Goal: Transaction & Acquisition: Purchase product/service

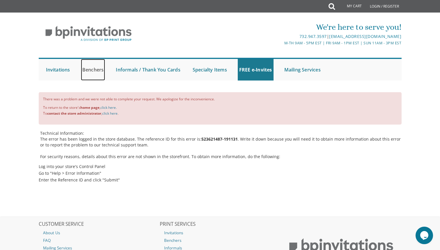
click at [93, 73] on link "Benchers" at bounding box center [93, 70] width 24 height 22
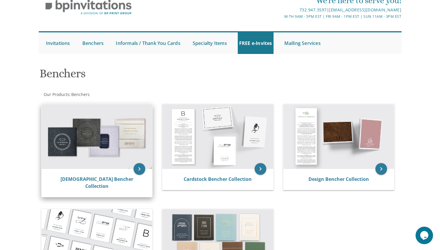
click at [124, 144] on img at bounding box center [97, 136] width 111 height 65
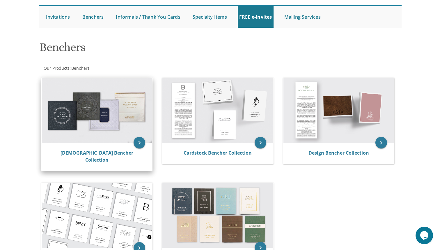
scroll to position [58, 0]
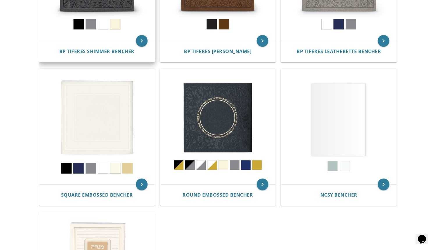
scroll to position [209, 0]
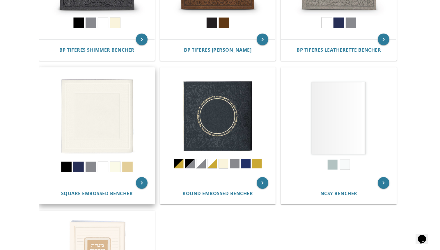
click at [119, 188] on div "Square Embossed Bencher" at bounding box center [96, 193] width 115 height 21
click at [119, 192] on span "Square Embossed Bencher" at bounding box center [97, 193] width 72 height 6
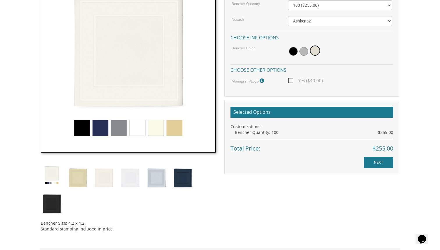
scroll to position [202, 0]
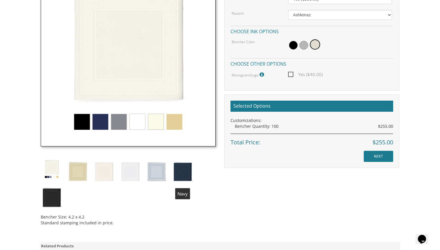
click at [158, 170] on img at bounding box center [157, 171] width 22 height 26
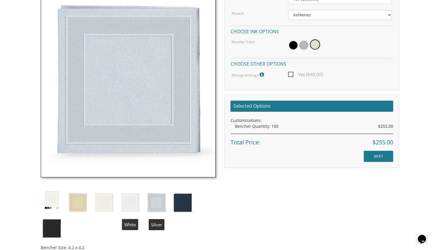
click at [132, 208] on img at bounding box center [130, 202] width 22 height 26
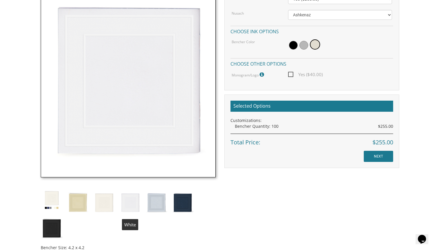
click at [107, 205] on img at bounding box center [104, 202] width 22 height 26
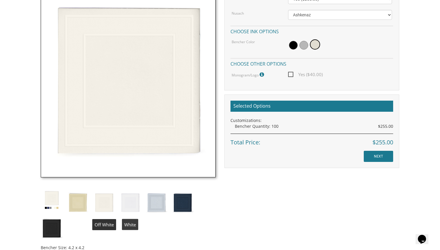
click at [137, 204] on img at bounding box center [130, 202] width 22 height 26
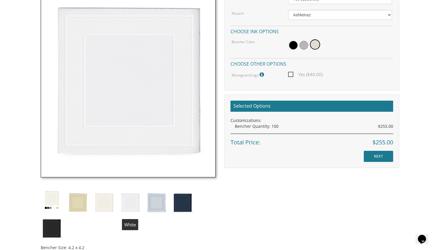
click at [135, 201] on img at bounding box center [130, 202] width 22 height 26
click at [169, 192] on div "Bencher Size: 4.2 x 4.2 Standard stamping included in price." at bounding box center [128, 115] width 184 height 289
click at [161, 199] on img at bounding box center [157, 202] width 22 height 26
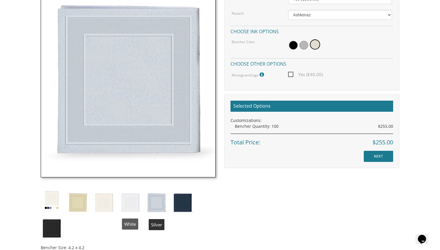
click at [119, 204] on img at bounding box center [130, 202] width 22 height 26
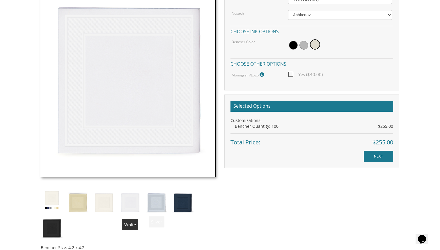
click at [105, 204] on img at bounding box center [104, 202] width 22 height 26
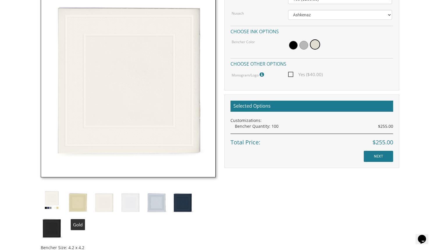
click at [79, 201] on img at bounding box center [78, 202] width 22 height 26
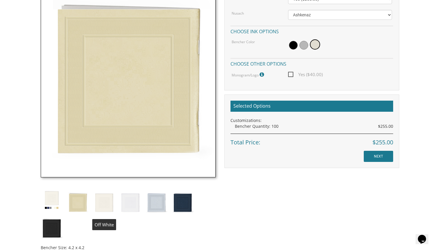
click at [104, 203] on img at bounding box center [104, 202] width 22 height 26
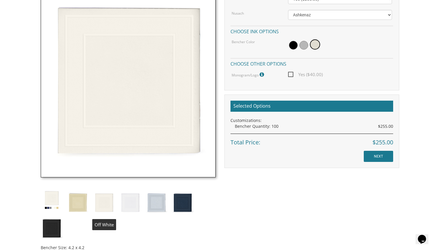
click at [124, 201] on img at bounding box center [130, 202] width 22 height 26
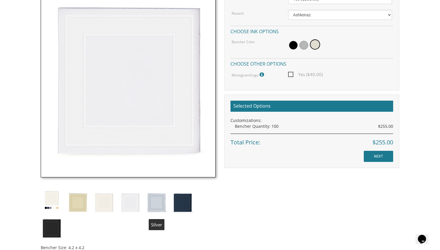
click at [158, 202] on img at bounding box center [157, 202] width 22 height 26
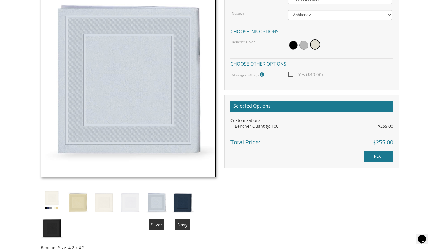
click at [188, 210] on img at bounding box center [183, 202] width 22 height 26
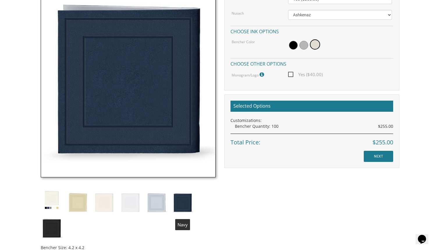
click at [145, 208] on div "Bencher Size: 4.2 x 4.2 Standard stamping included in price." at bounding box center [128, 115] width 184 height 289
click at [130, 210] on img at bounding box center [130, 202] width 22 height 26
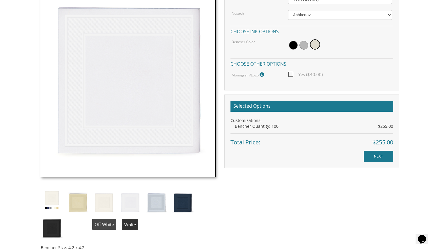
click at [99, 202] on img at bounding box center [104, 202] width 22 height 26
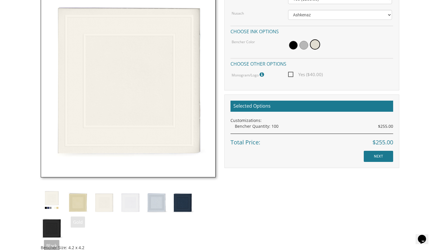
click at [56, 234] on img at bounding box center [52, 227] width 22 height 26
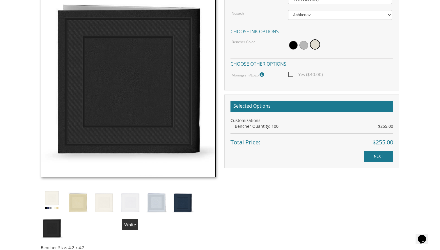
click at [132, 199] on img at bounding box center [130, 202] width 22 height 26
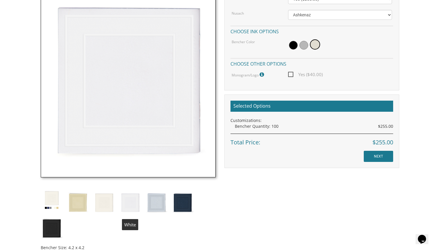
click at [101, 202] on img at bounding box center [104, 202] width 22 height 26
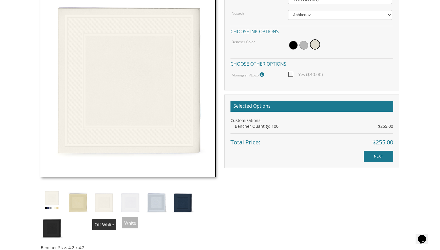
click at [124, 204] on img at bounding box center [130, 202] width 22 height 26
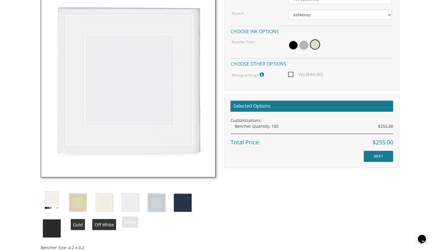
click at [100, 206] on img at bounding box center [104, 202] width 22 height 26
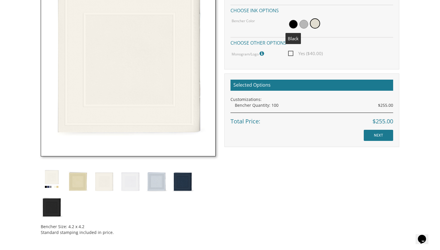
scroll to position [281, 0]
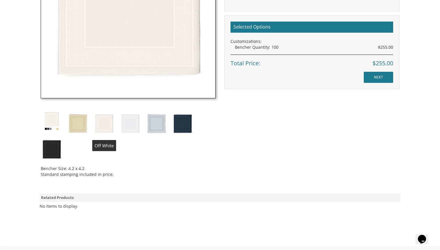
click at [102, 124] on img at bounding box center [104, 123] width 22 height 26
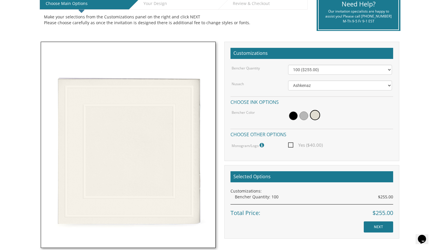
scroll to position [135, 0]
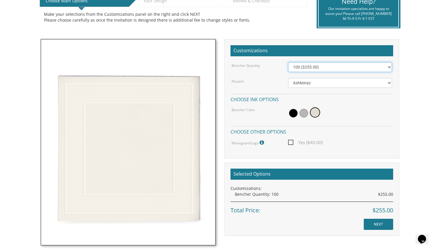
click at [354, 62] on select "100 ($255.00) 200 ($510.00) 300 ($765.00) 400 ($1,020.00) 500 ($1,275.00)" at bounding box center [340, 67] width 104 height 10
